Goal: Task Accomplishment & Management: Use online tool/utility

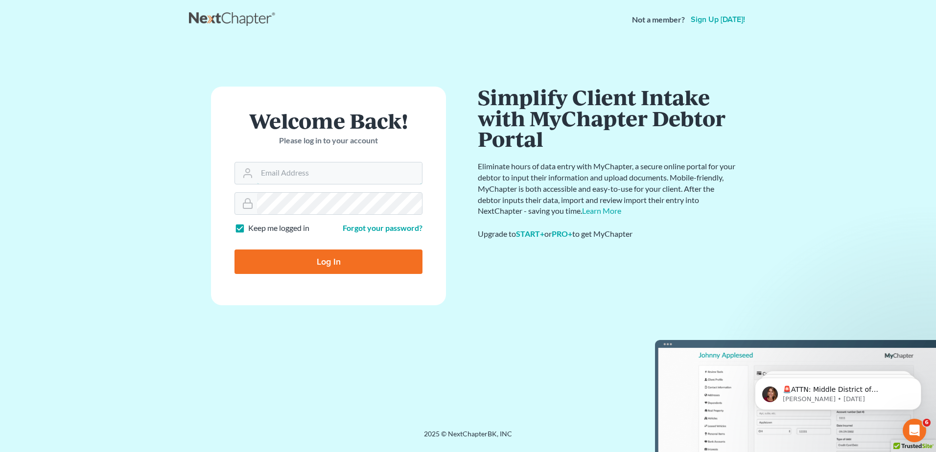
type input "[EMAIL_ADDRESS][DOMAIN_NAME]"
click at [315, 253] on input "Log In" at bounding box center [328, 262] width 188 height 24
type input "Thinking..."
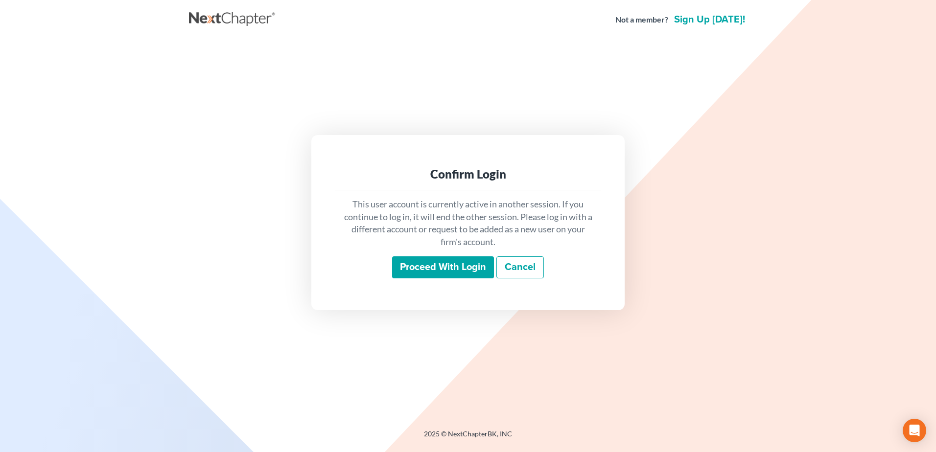
click at [439, 265] on input "Proceed with login" at bounding box center [443, 267] width 102 height 23
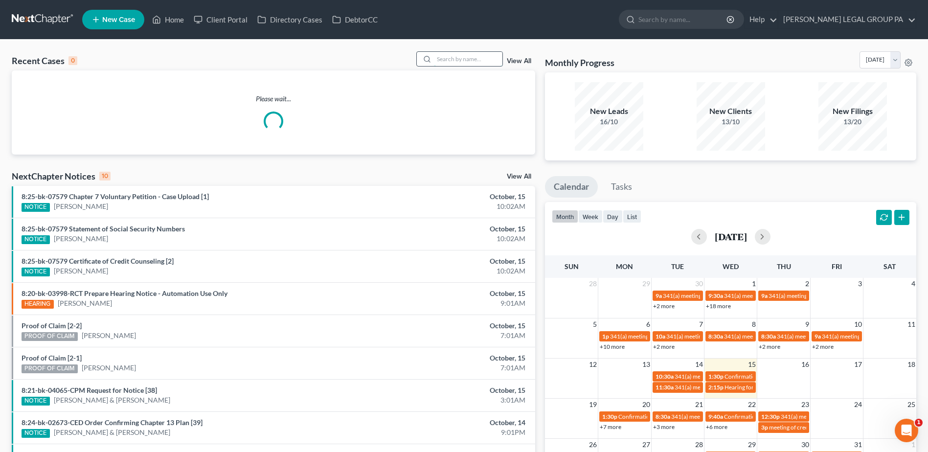
click at [457, 62] on input "search" at bounding box center [468, 59] width 69 height 14
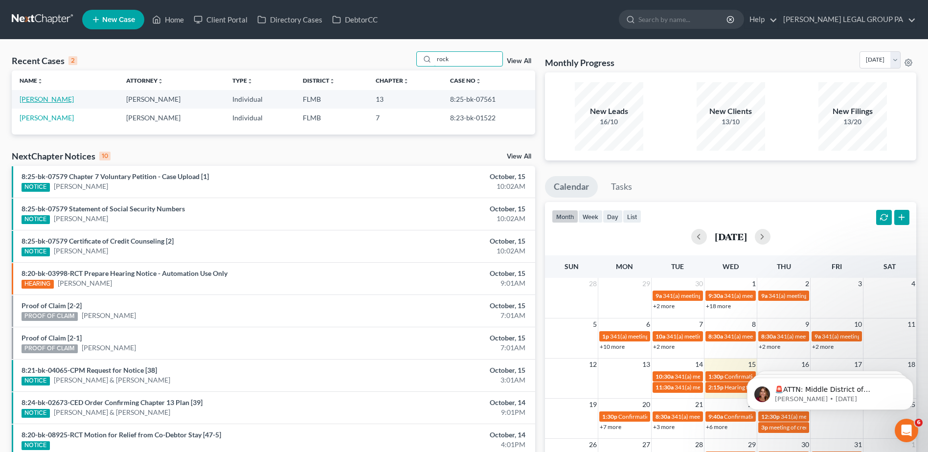
type input "rock"
click at [34, 97] on link "Rock, Ian" at bounding box center [47, 99] width 54 height 8
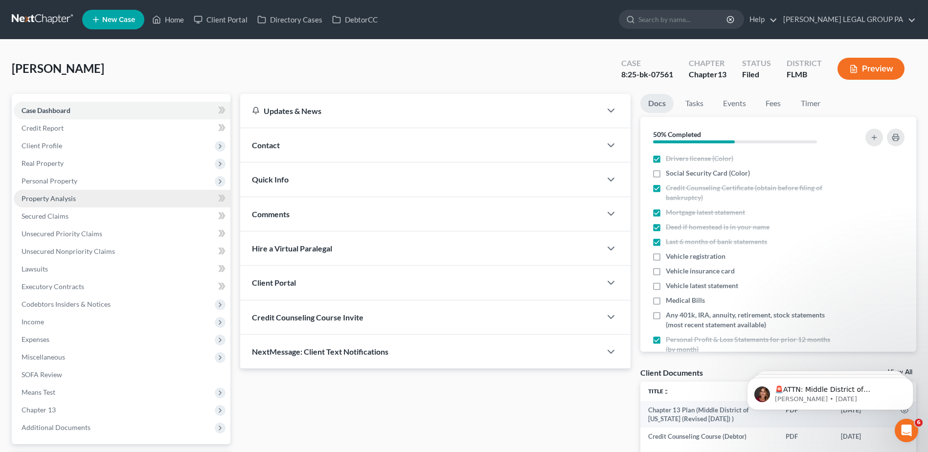
click at [49, 196] on span "Property Analysis" at bounding box center [49, 198] width 54 height 8
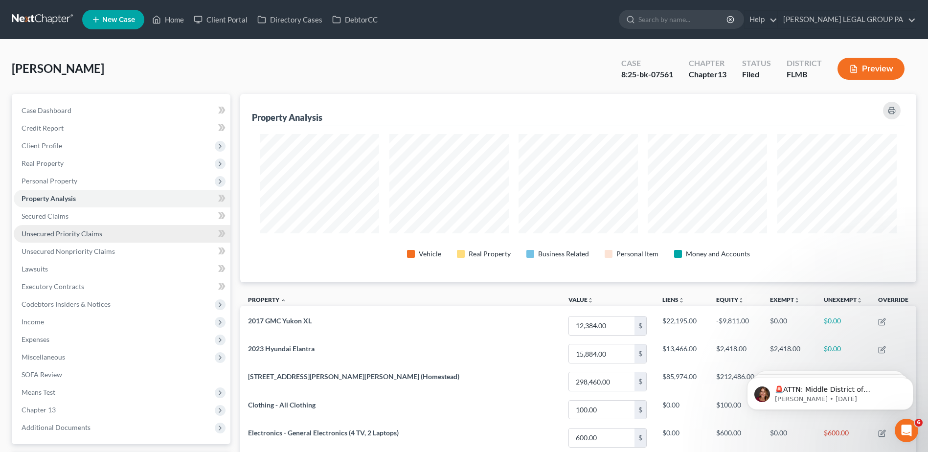
scroll to position [188, 676]
click at [54, 236] on span "Unsecured Priority Claims" at bounding box center [62, 233] width 81 height 8
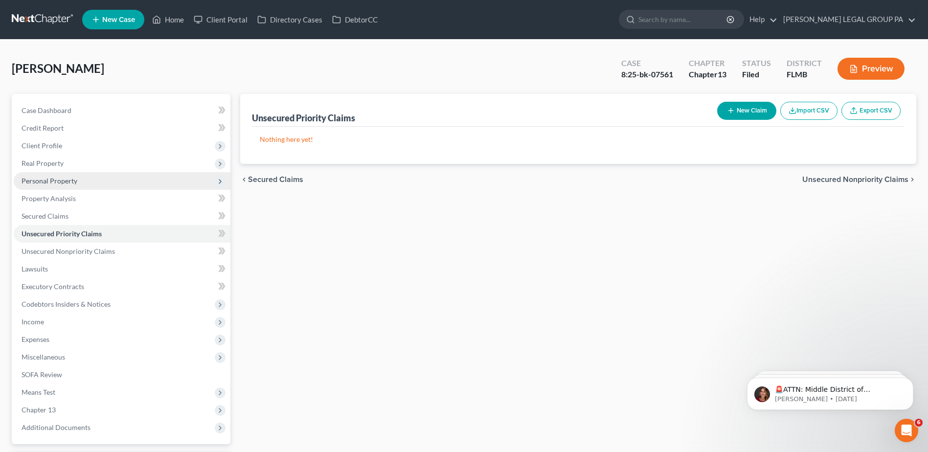
click at [38, 180] on span "Personal Property" at bounding box center [50, 181] width 56 height 8
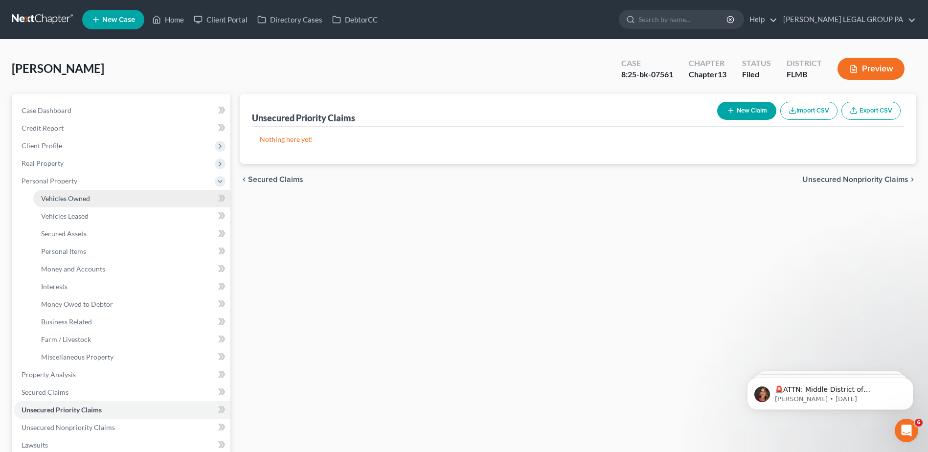
click at [59, 199] on span "Vehicles Owned" at bounding box center [65, 198] width 49 height 8
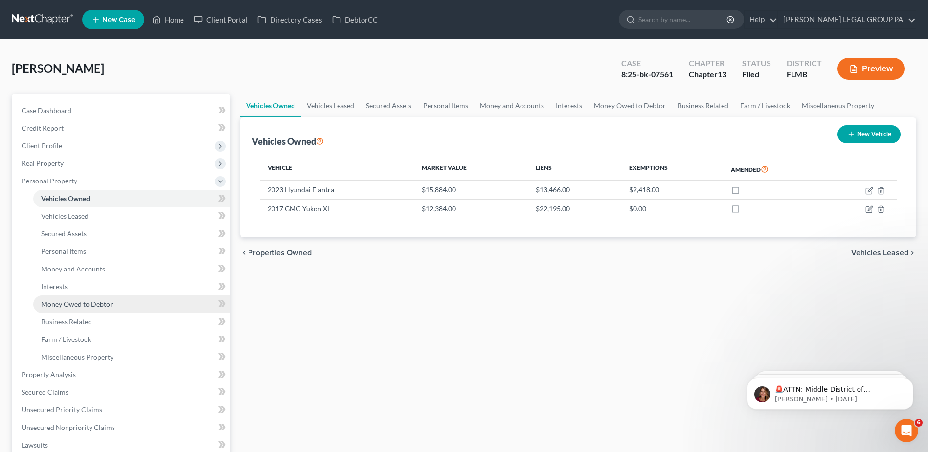
click at [76, 304] on span "Money Owed to Debtor" at bounding box center [77, 304] width 72 height 8
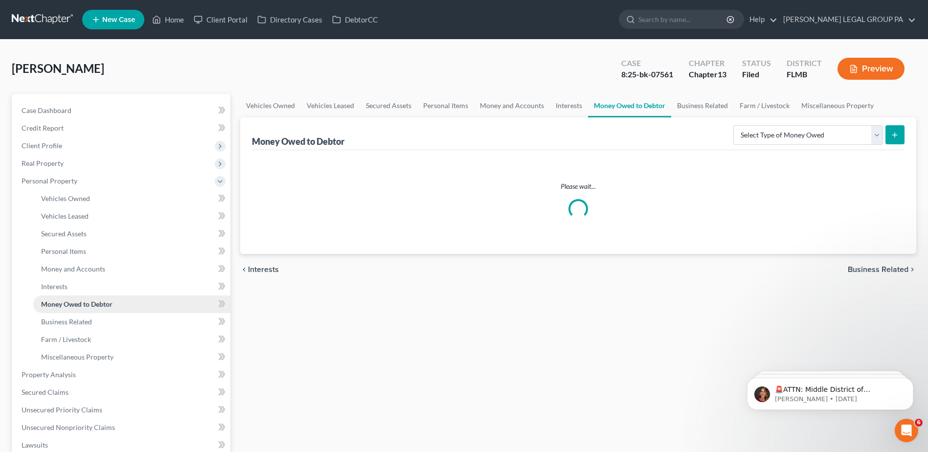
click at [76, 304] on span "Money Owed to Debtor" at bounding box center [76, 304] width 71 height 8
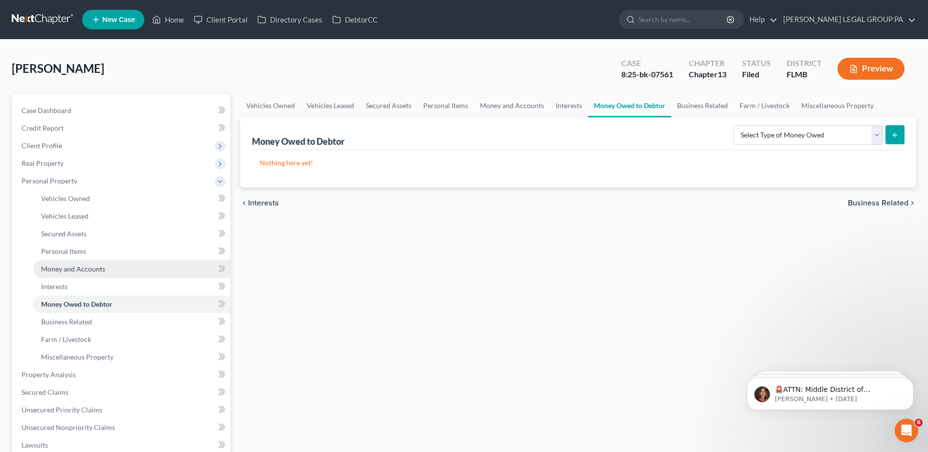
click at [68, 270] on span "Money and Accounts" at bounding box center [73, 269] width 64 height 8
